Goal: Check status

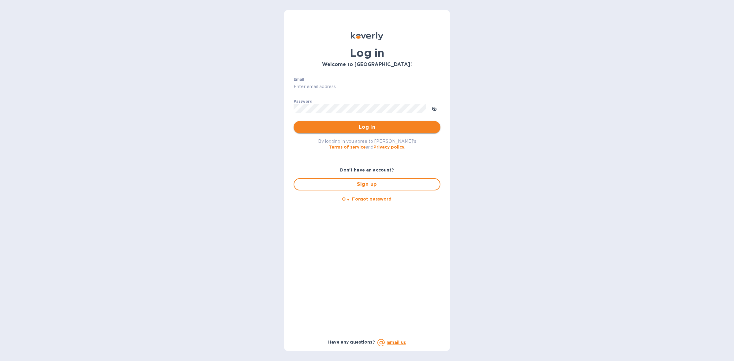
type input "[EMAIL_ADDRESS][DOMAIN_NAME]"
click at [398, 132] on button "Log in" at bounding box center [367, 127] width 147 height 12
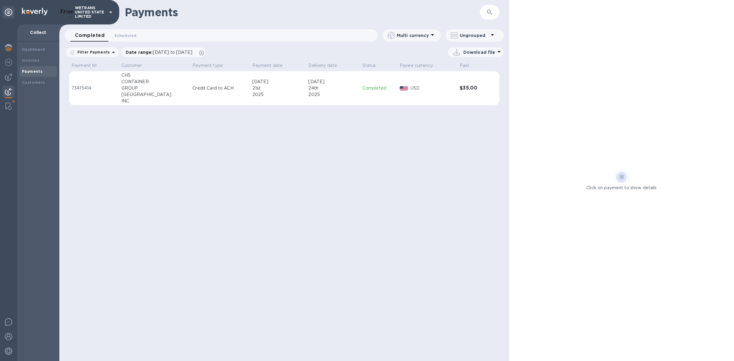
click at [33, 69] on div "Payments" at bounding box center [38, 72] width 32 height 6
click at [35, 61] on b "Invoices" at bounding box center [30, 60] width 17 height 5
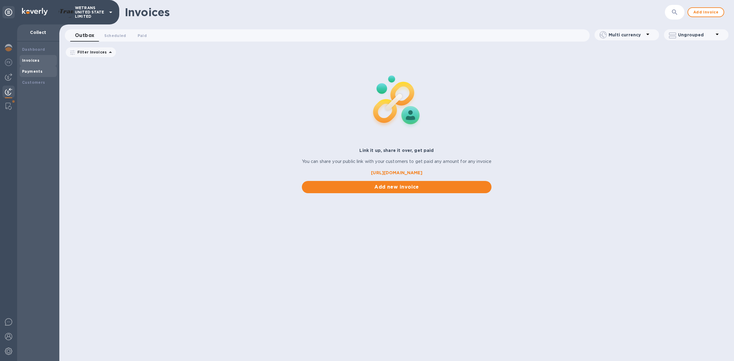
click at [35, 73] on div "Payments" at bounding box center [38, 72] width 32 height 6
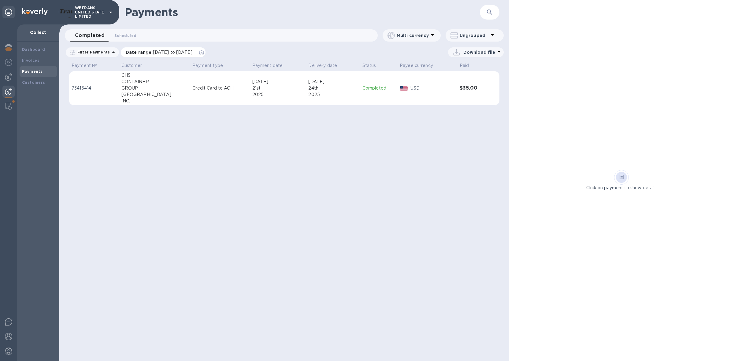
click at [162, 49] on p "Date range : 07/19/2025 to 08/20/2025" at bounding box center [161, 52] width 70 height 6
click at [179, 83] on icon "button" at bounding box center [181, 81] width 7 height 7
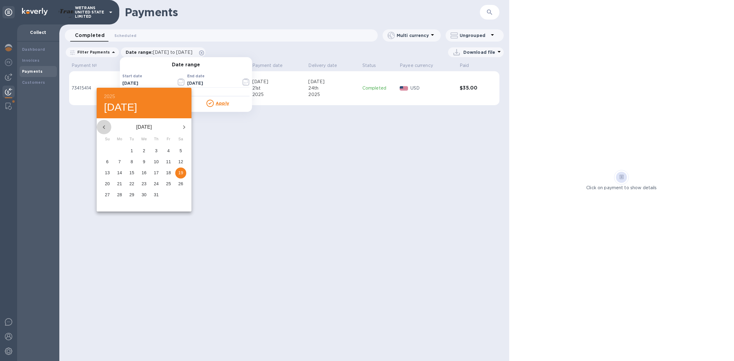
click at [108, 126] on button "button" at bounding box center [104, 127] width 15 height 15
click at [157, 170] on p "19" at bounding box center [156, 173] width 5 height 6
type input "06/19/2025"
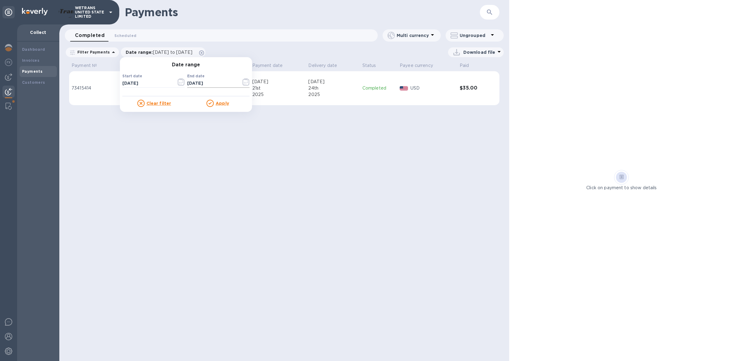
click at [243, 80] on icon "button" at bounding box center [246, 81] width 7 height 7
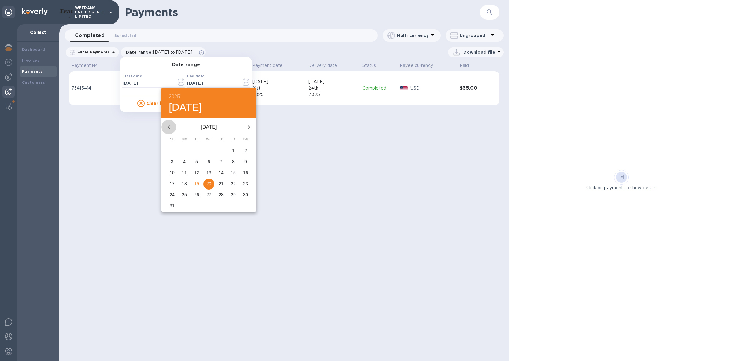
click at [170, 128] on icon "button" at bounding box center [168, 127] width 7 height 7
click at [166, 127] on icon "button" at bounding box center [168, 127] width 7 height 7
click at [184, 196] on p "30" at bounding box center [184, 195] width 5 height 6
type input "06/30/2025"
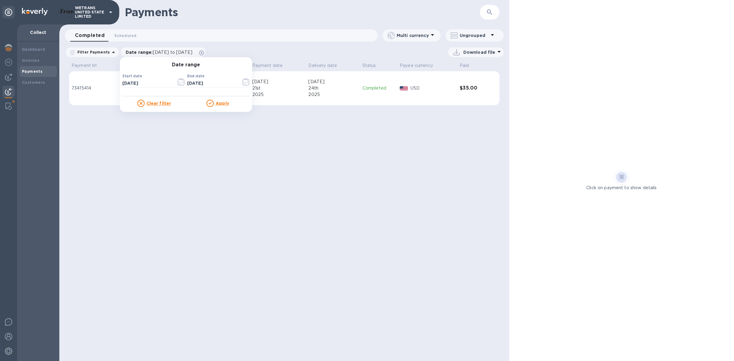
click at [375, 151] on div "Payments ​ Completed 0 Scheduled 0 Multi currency Ungrouped Filter Payments Dat…" at bounding box center [284, 180] width 450 height 361
click at [196, 55] on p "Date range : 07/19/2025 to 08/20/2025" at bounding box center [161, 52] width 70 height 6
click at [134, 84] on input "07/19/2025" at bounding box center [146, 83] width 49 height 9
click at [178, 82] on icon "button" at bounding box center [181, 81] width 7 height 7
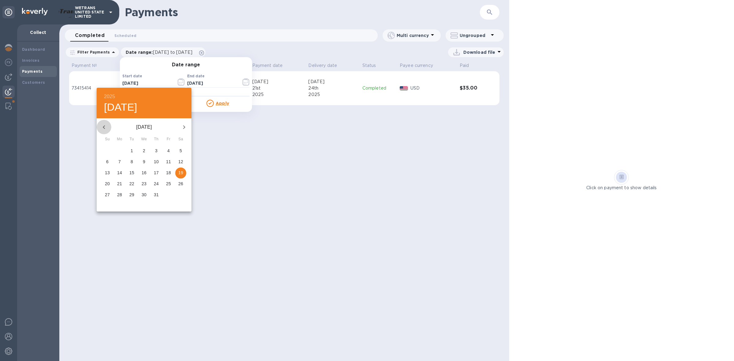
click at [106, 121] on button "button" at bounding box center [104, 127] width 15 height 15
click at [109, 153] on p "1" at bounding box center [107, 151] width 2 height 6
type input "06/01/2025"
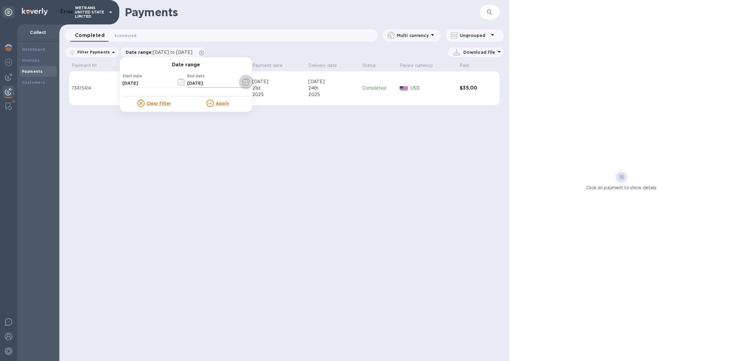
click at [247, 81] on icon "button" at bounding box center [247, 81] width 1 height 1
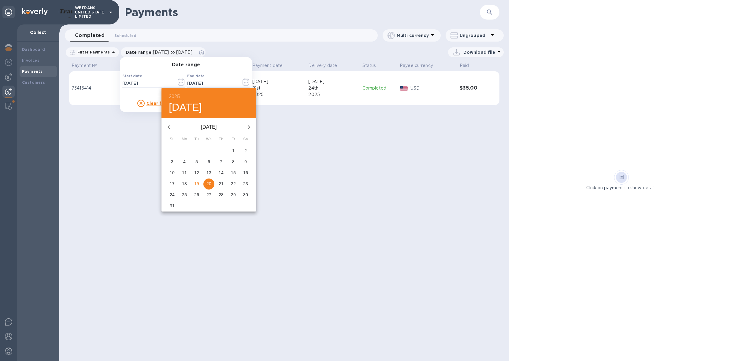
click at [166, 125] on icon "button" at bounding box center [168, 127] width 7 height 7
click at [184, 192] on p "30" at bounding box center [184, 195] width 5 height 6
type input "06/30/2025"
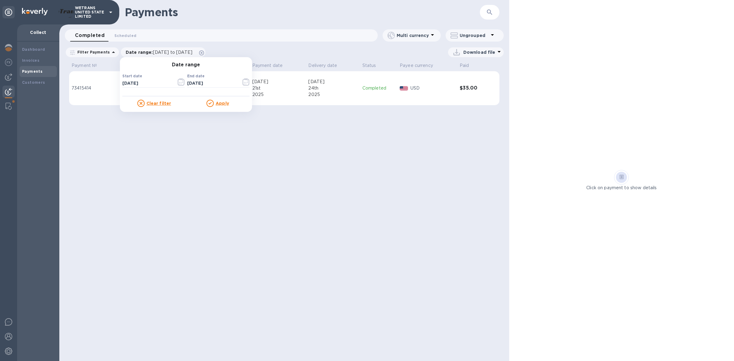
click at [217, 99] on div "Clear filter Apply" at bounding box center [185, 101] width 127 height 11
click at [217, 102] on u "Apply" at bounding box center [222, 103] width 13 height 5
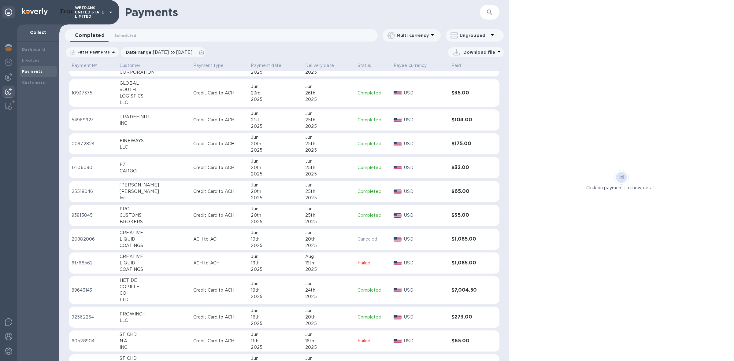
scroll to position [268, 0]
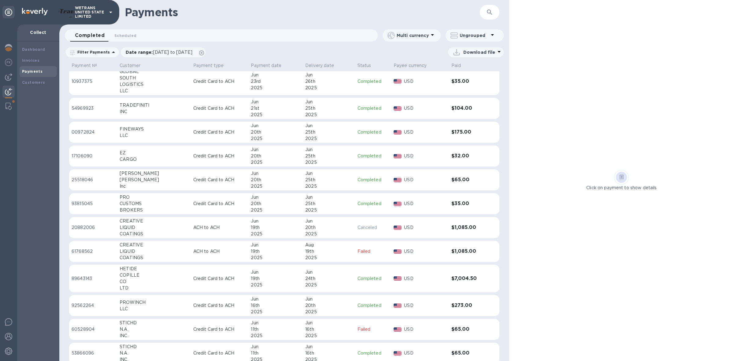
click at [166, 283] on div "CO" at bounding box center [154, 282] width 69 height 6
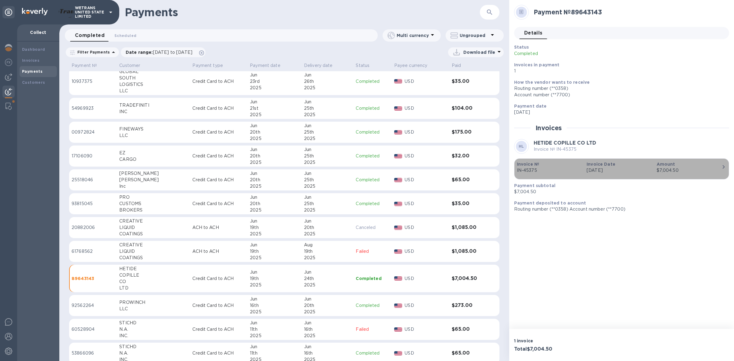
click at [619, 174] on div "button" at bounding box center [622, 175] width 210 height 3
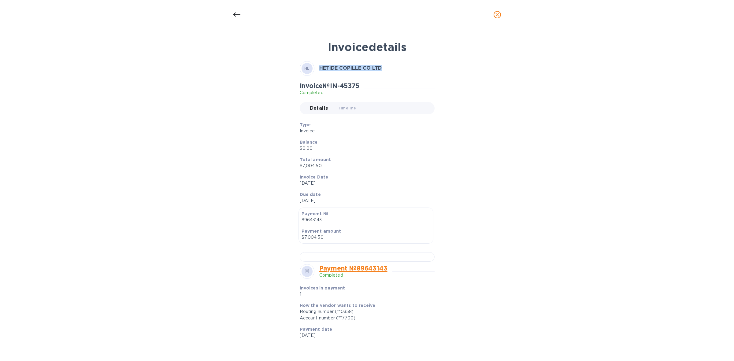
drag, startPoint x: 318, startPoint y: 67, endPoint x: 390, endPoint y: 64, distance: 71.7
click at [390, 64] on div "HL HETIDE COPILLE CO LTD" at bounding box center [367, 68] width 135 height 15
copy b "HETIDE COPILLE CO LTD"
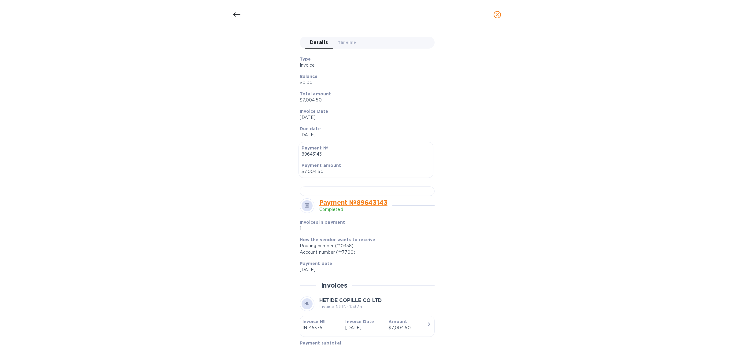
scroll to position [257, 0]
